Goal: Check status: Check status

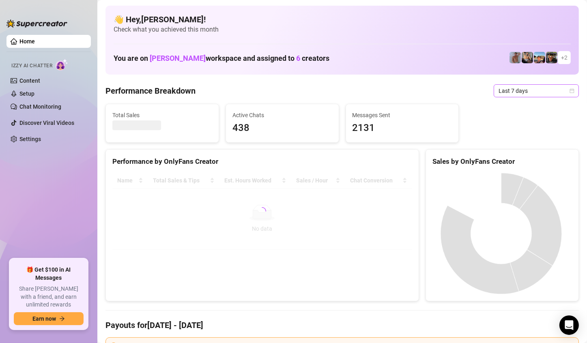
click at [570, 91] on icon "calendar" at bounding box center [572, 90] width 4 height 4
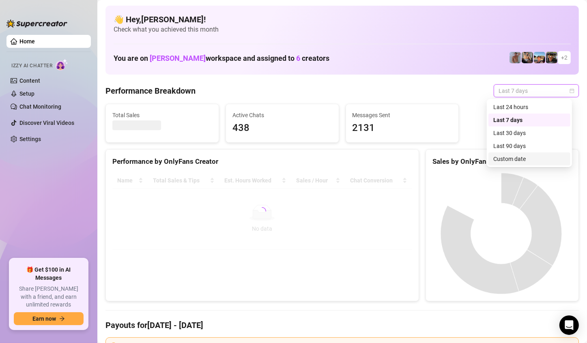
click at [519, 155] on div "Custom date" at bounding box center [530, 159] width 72 height 9
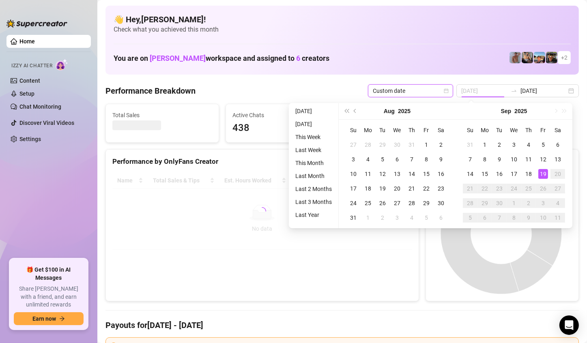
click at [548, 172] on td "19" at bounding box center [543, 174] width 15 height 15
click at [542, 175] on div "19" at bounding box center [544, 174] width 10 height 10
click at [542, 175] on canvas at bounding box center [502, 234] width 138 height 122
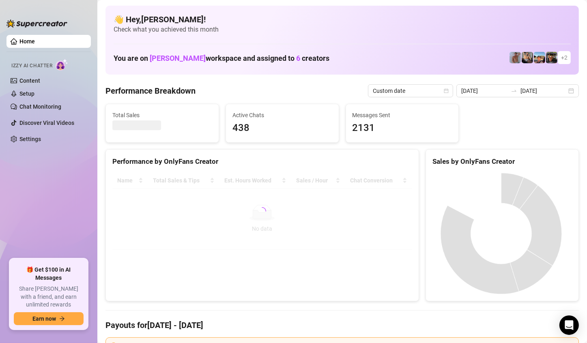
click at [542, 175] on canvas at bounding box center [502, 234] width 138 height 122
type input "[DATE]"
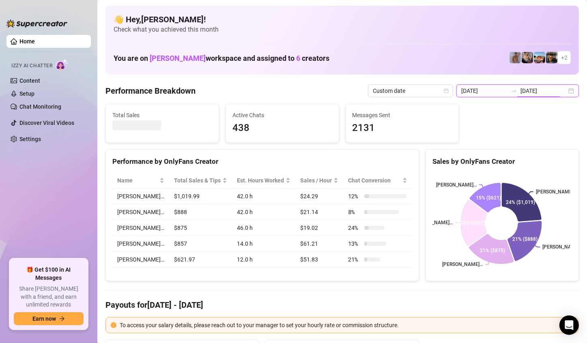
click at [560, 89] on input "[DATE]" at bounding box center [544, 90] width 46 height 9
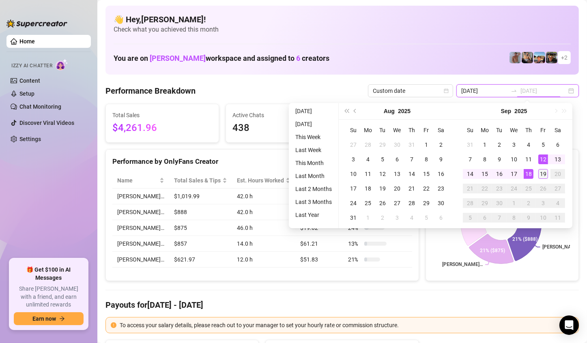
type input "[DATE]"
click at [543, 173] on div "19" at bounding box center [544, 174] width 10 height 10
click at [544, 173] on div "19" at bounding box center [544, 174] width 10 height 10
click at [544, 173] on rect at bounding box center [502, 223] width 138 height 101
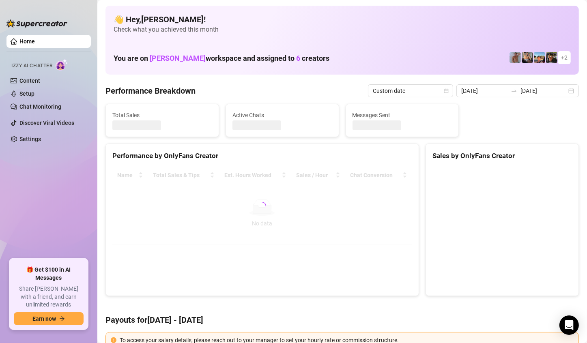
type input "[DATE]"
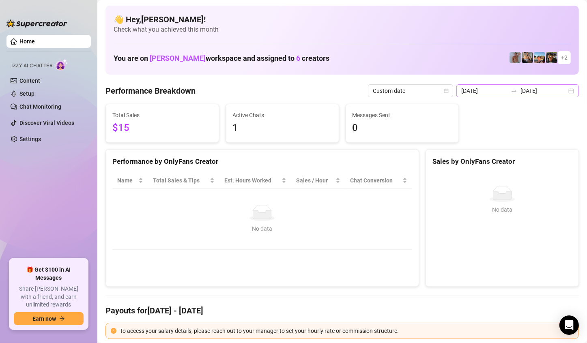
click at [567, 88] on div "[DATE] [DATE]" at bounding box center [518, 90] width 123 height 13
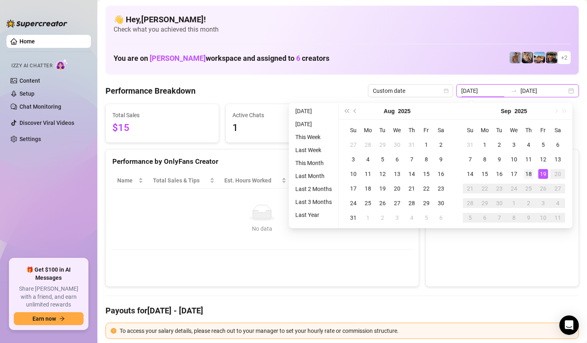
type input "[DATE]"
click at [532, 172] on div "18" at bounding box center [529, 174] width 10 height 10
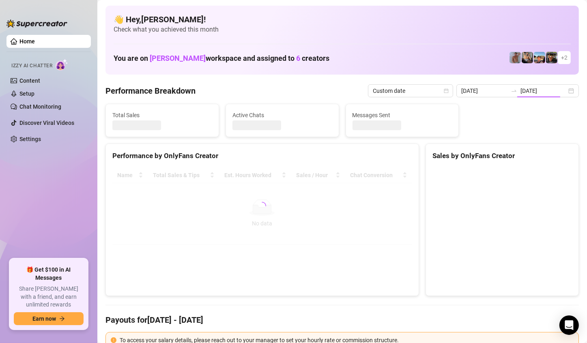
type input "[DATE]"
